Goal: Task Accomplishment & Management: Use online tool/utility

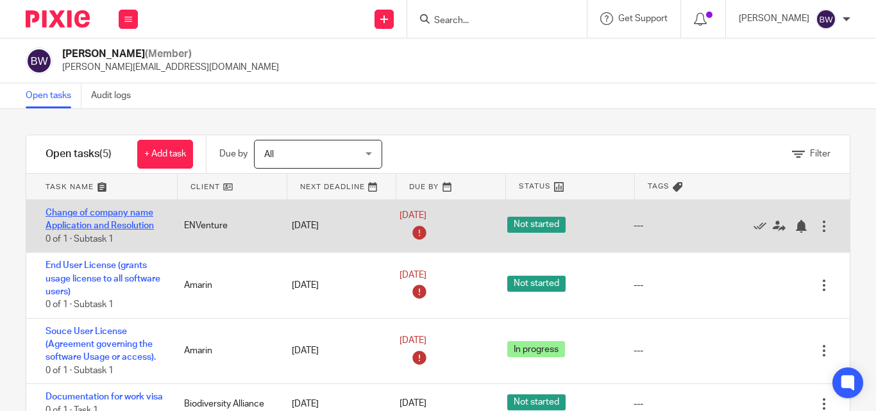
click at [147, 230] on link "Change of company name Application and Resolution" at bounding box center [100, 219] width 108 height 22
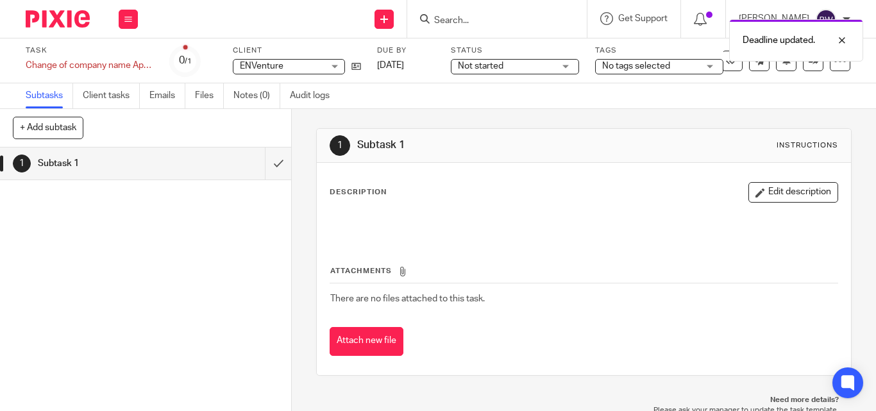
click at [565, 66] on div "Not started Not started" at bounding box center [515, 66] width 128 height 15
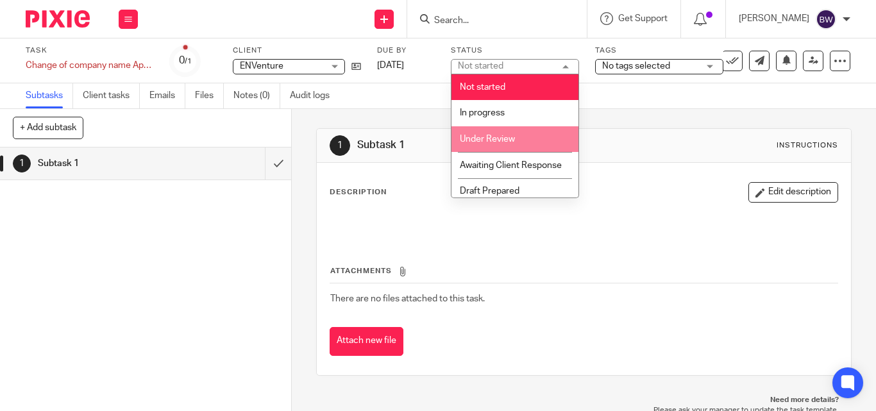
click at [526, 130] on li "Under Review" at bounding box center [514, 139] width 127 height 26
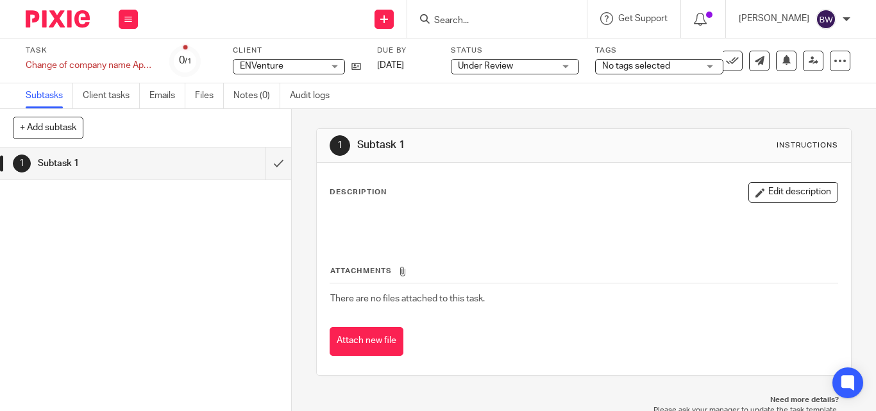
click at [571, 67] on div "Under Review Under Review" at bounding box center [515, 66] width 128 height 15
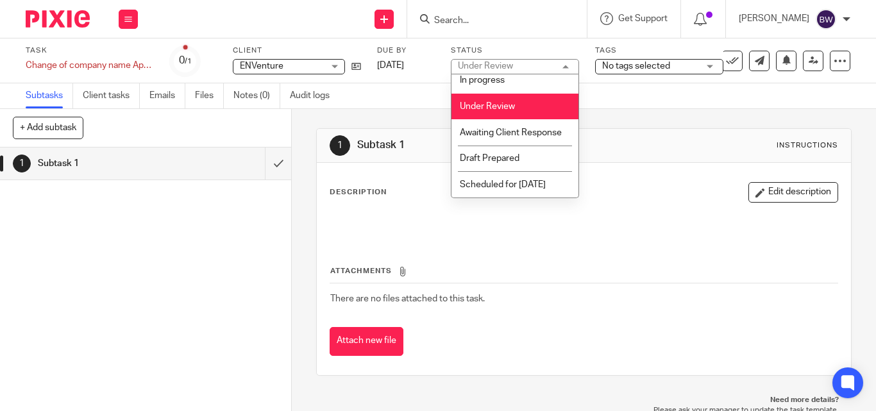
scroll to position [46, 0]
click at [527, 160] on li "Draft Prepared" at bounding box center [514, 159] width 127 height 26
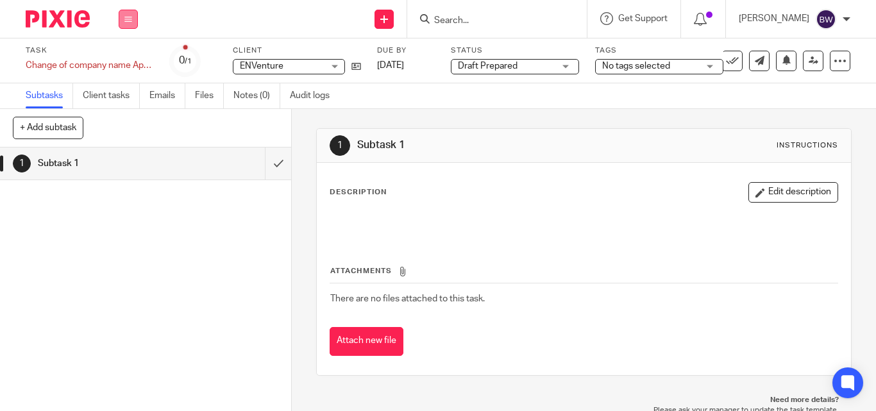
click at [127, 19] on icon at bounding box center [128, 19] width 8 height 8
click at [124, 119] on link "Team" at bounding box center [121, 116] width 21 height 9
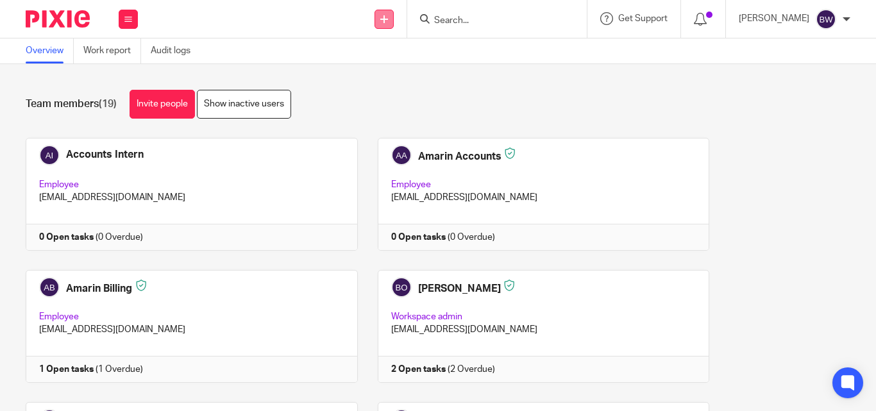
click at [388, 15] on icon at bounding box center [384, 19] width 8 height 8
click at [394, 74] on link "Create task" at bounding box center [386, 78] width 90 height 19
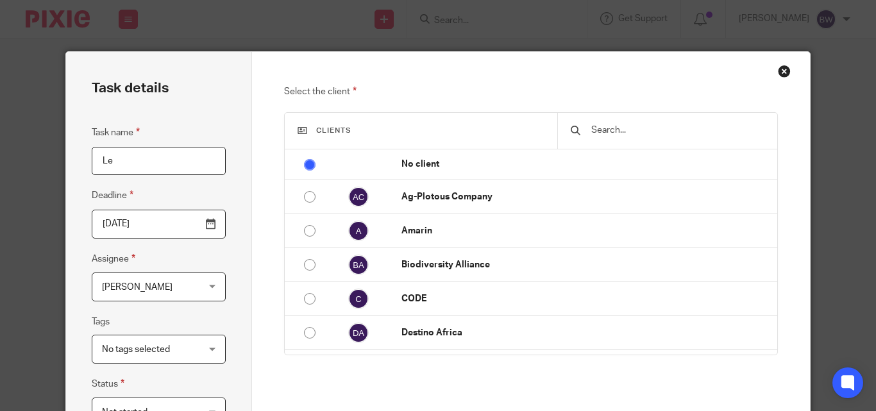
click at [105, 164] on input "Le" at bounding box center [159, 161] width 134 height 29
click at [111, 164] on input "Le" at bounding box center [159, 161] width 134 height 29
type input "L"
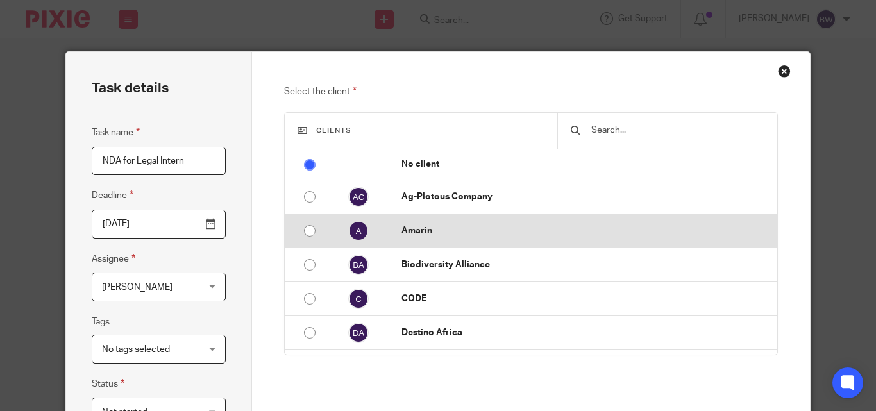
type input "NDA for Legal Intern"
click at [401, 236] on p "Amarin" at bounding box center [585, 230] width 369 height 13
radio input "false"
radio input "true"
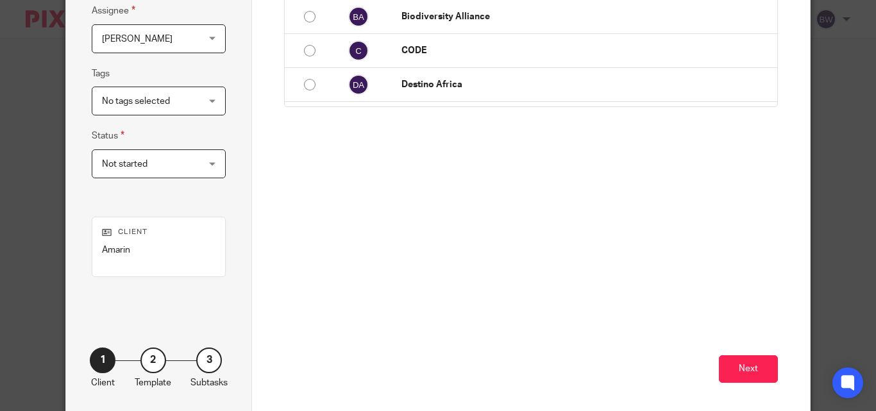
scroll to position [304, 0]
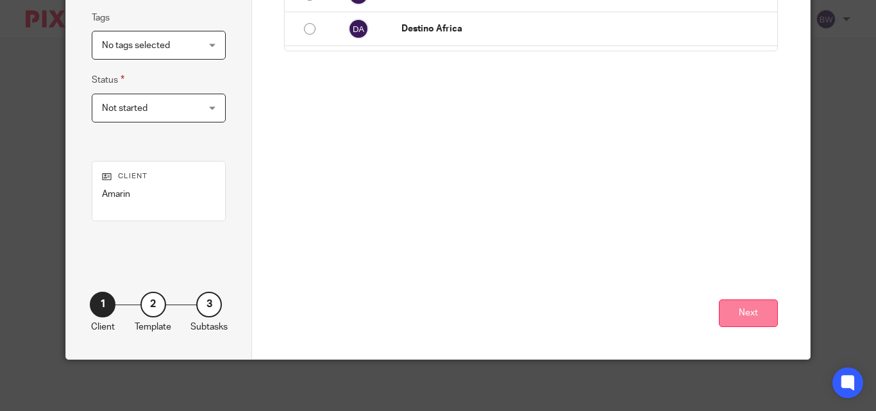
click at [730, 309] on button "Next" at bounding box center [748, 313] width 59 height 28
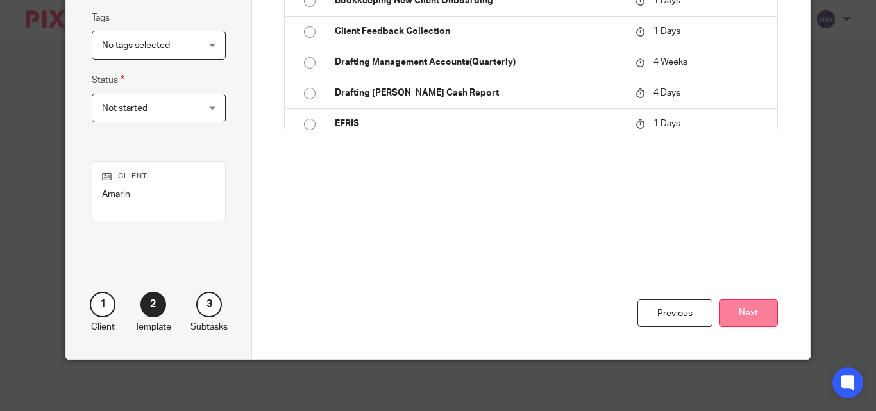
click at [742, 301] on button "Next" at bounding box center [748, 313] width 59 height 28
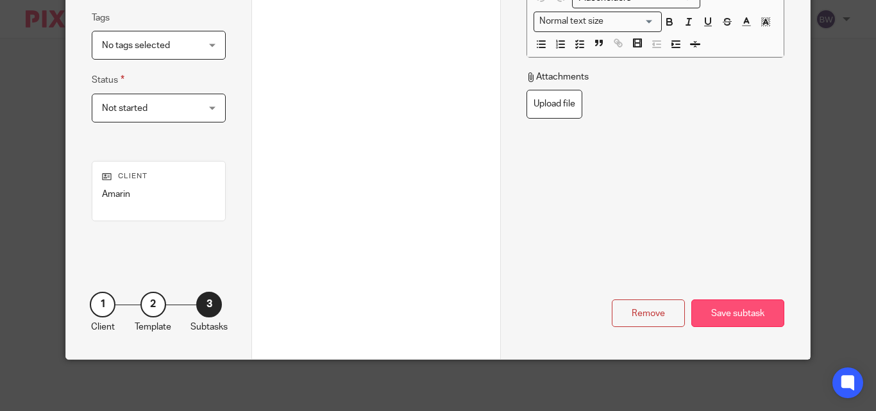
click at [737, 307] on div "Save subtask" at bounding box center [737, 313] width 93 height 28
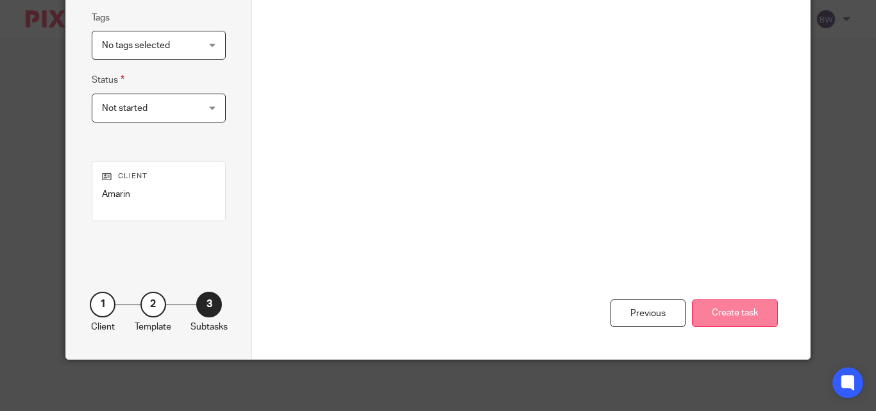
click at [754, 310] on button "Create task" at bounding box center [735, 313] width 86 height 28
